Goal: Task Accomplishment & Management: Use online tool/utility

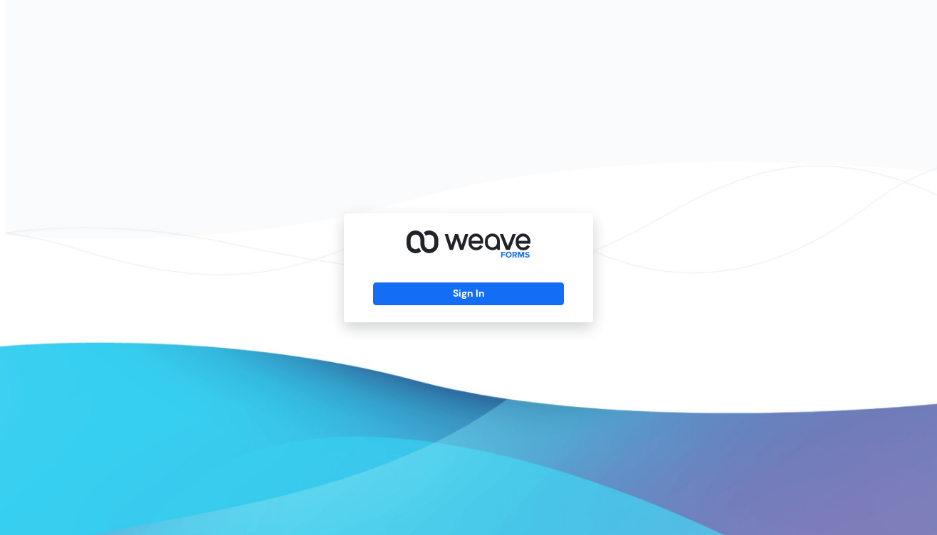
click at [491, 306] on div "Sign In" at bounding box center [468, 268] width 249 height 109
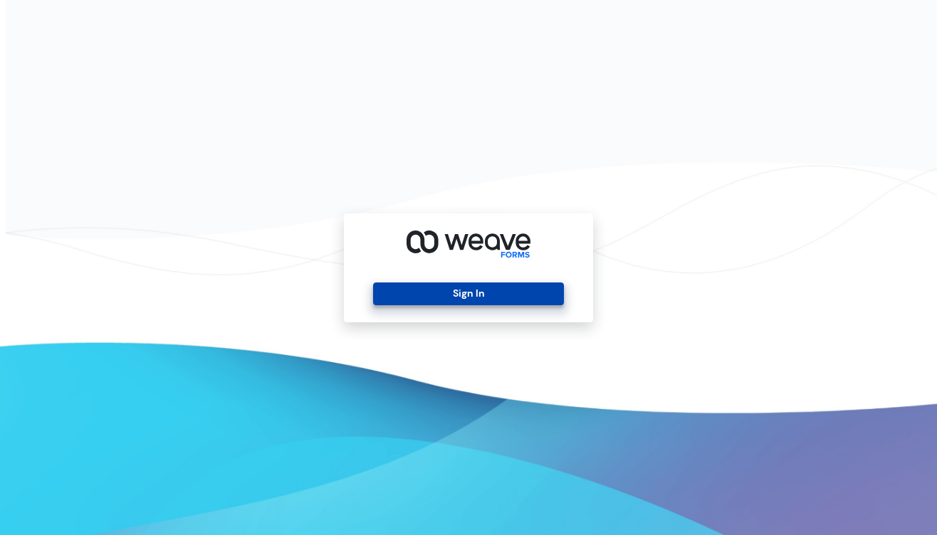
click at [490, 300] on button "Sign In" at bounding box center [468, 294] width 190 height 23
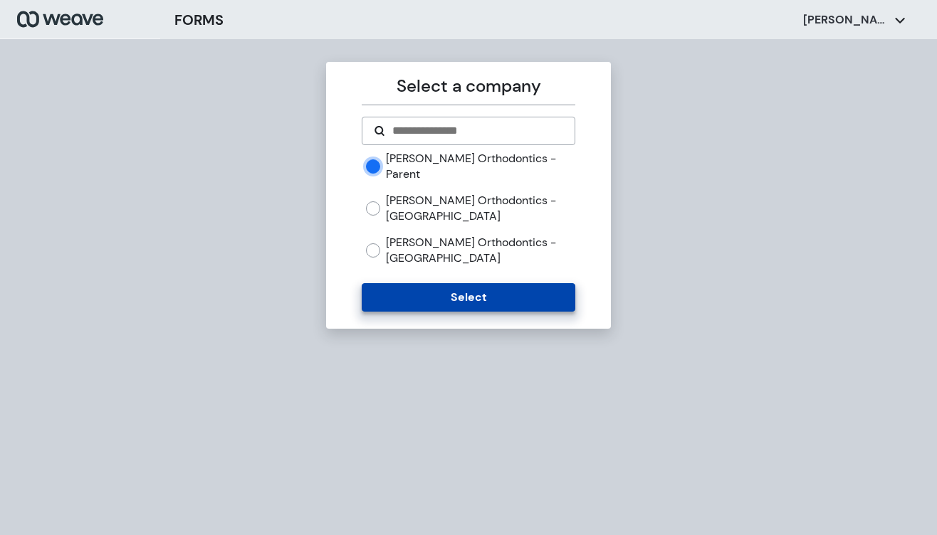
click at [475, 287] on button "Select" at bounding box center [468, 297] width 213 height 28
